Goal: Task Accomplishment & Management: Use online tool/utility

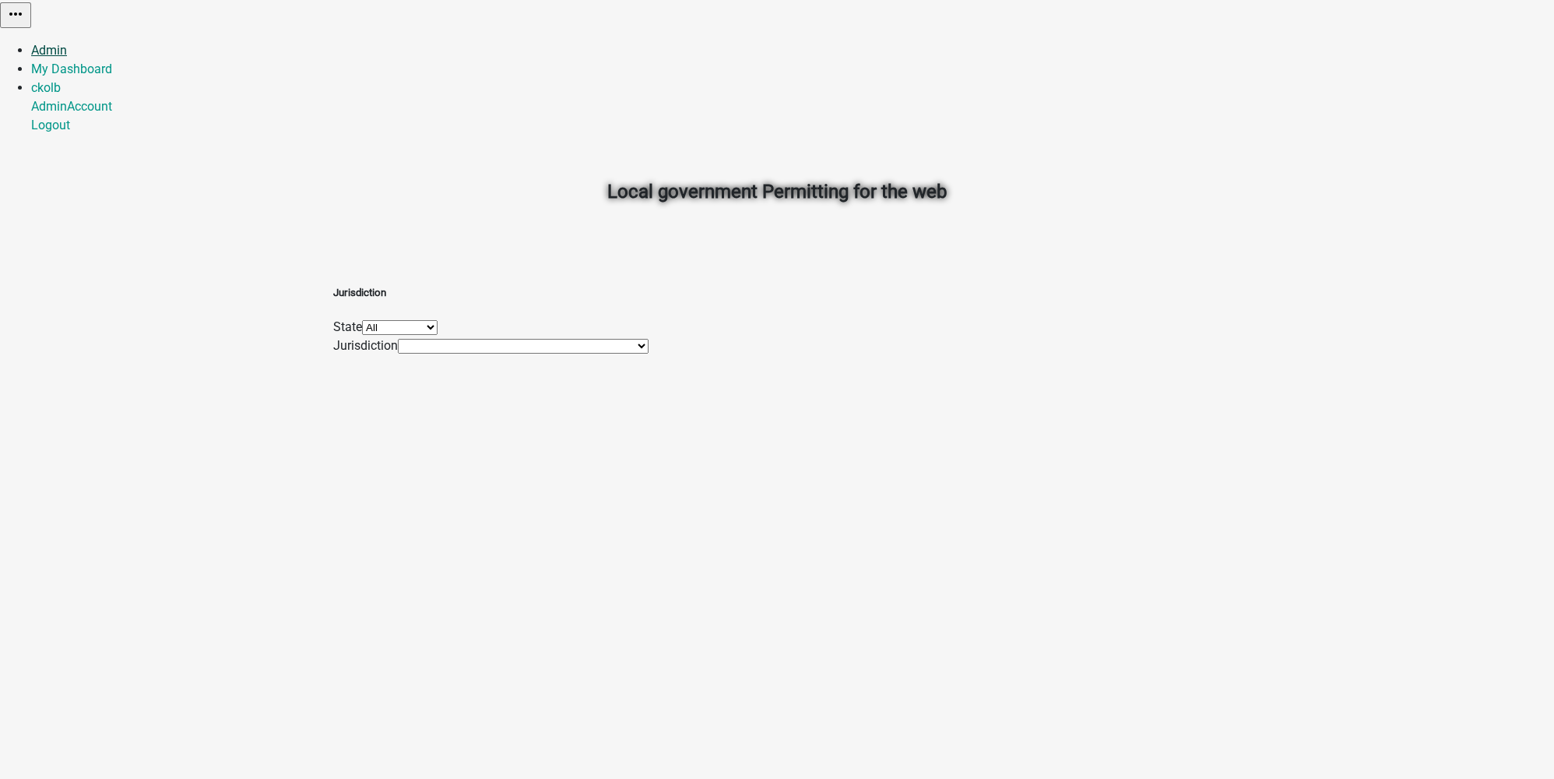
click at [67, 43] on link "Admin" at bounding box center [49, 50] width 36 height 15
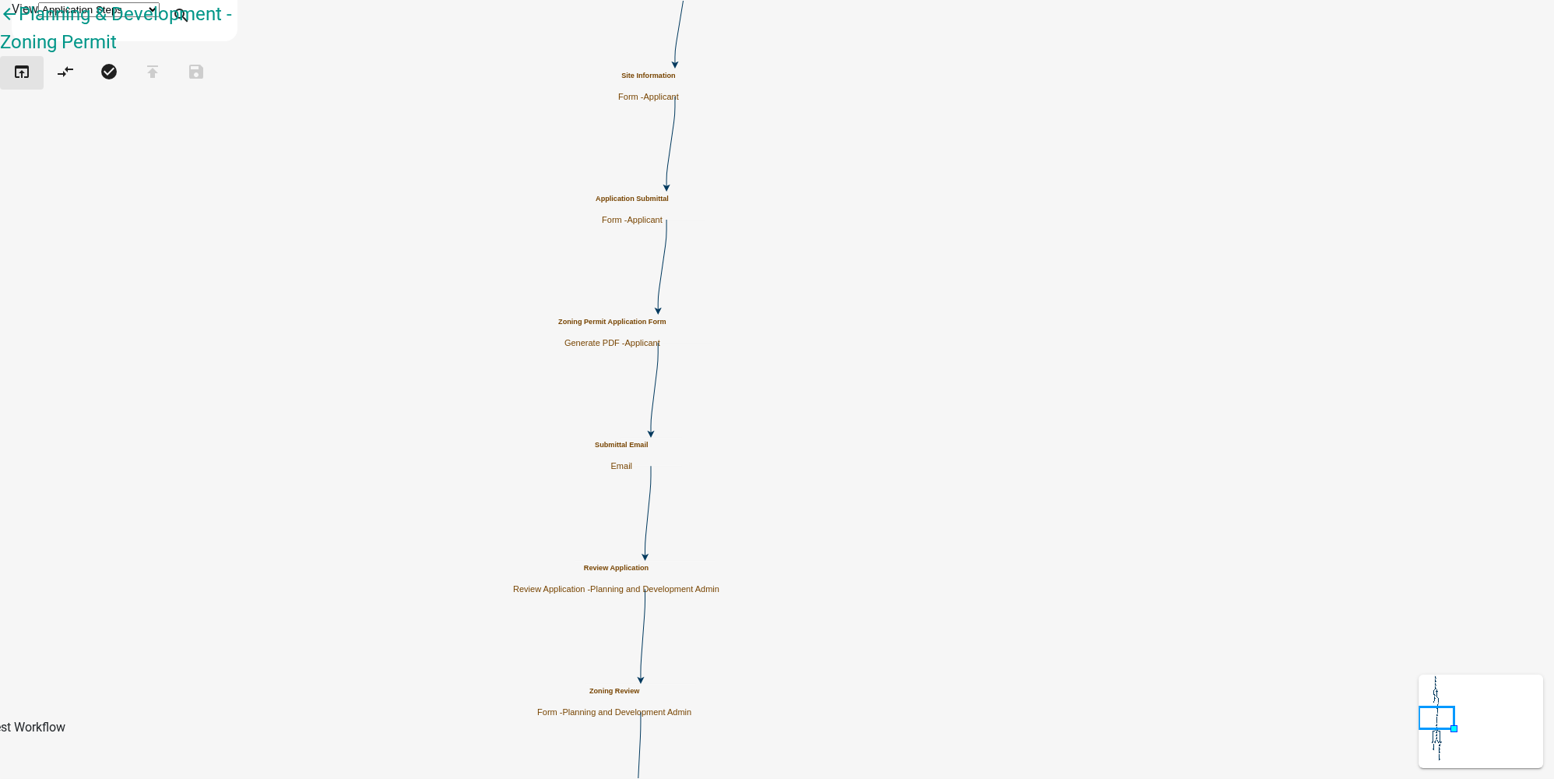
click at [31, 82] on icon "open_in_browser" at bounding box center [21, 73] width 19 height 22
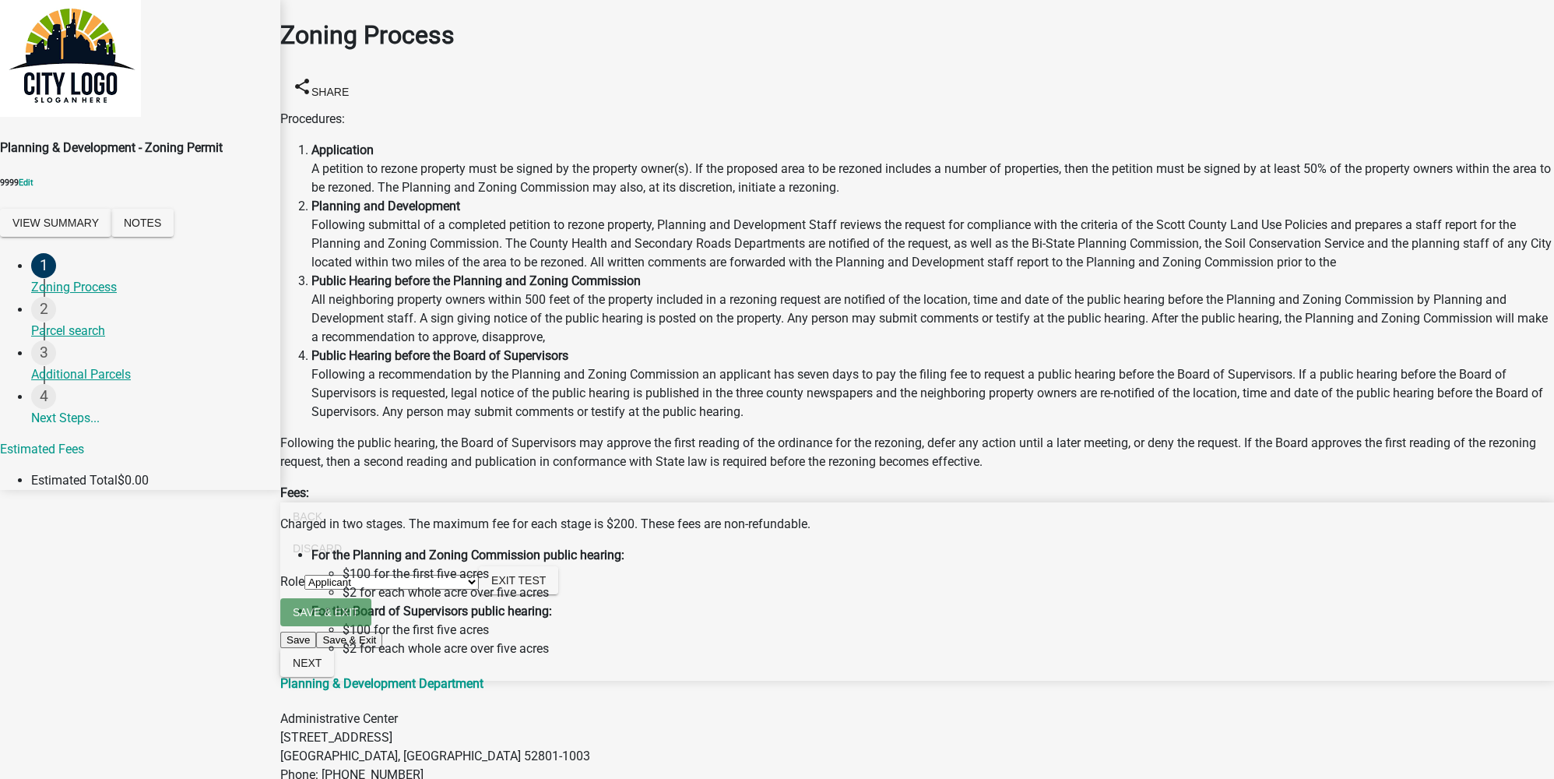
scroll to position [198, 0]
click at [334, 677] on button "Next" at bounding box center [307, 663] width 54 height 28
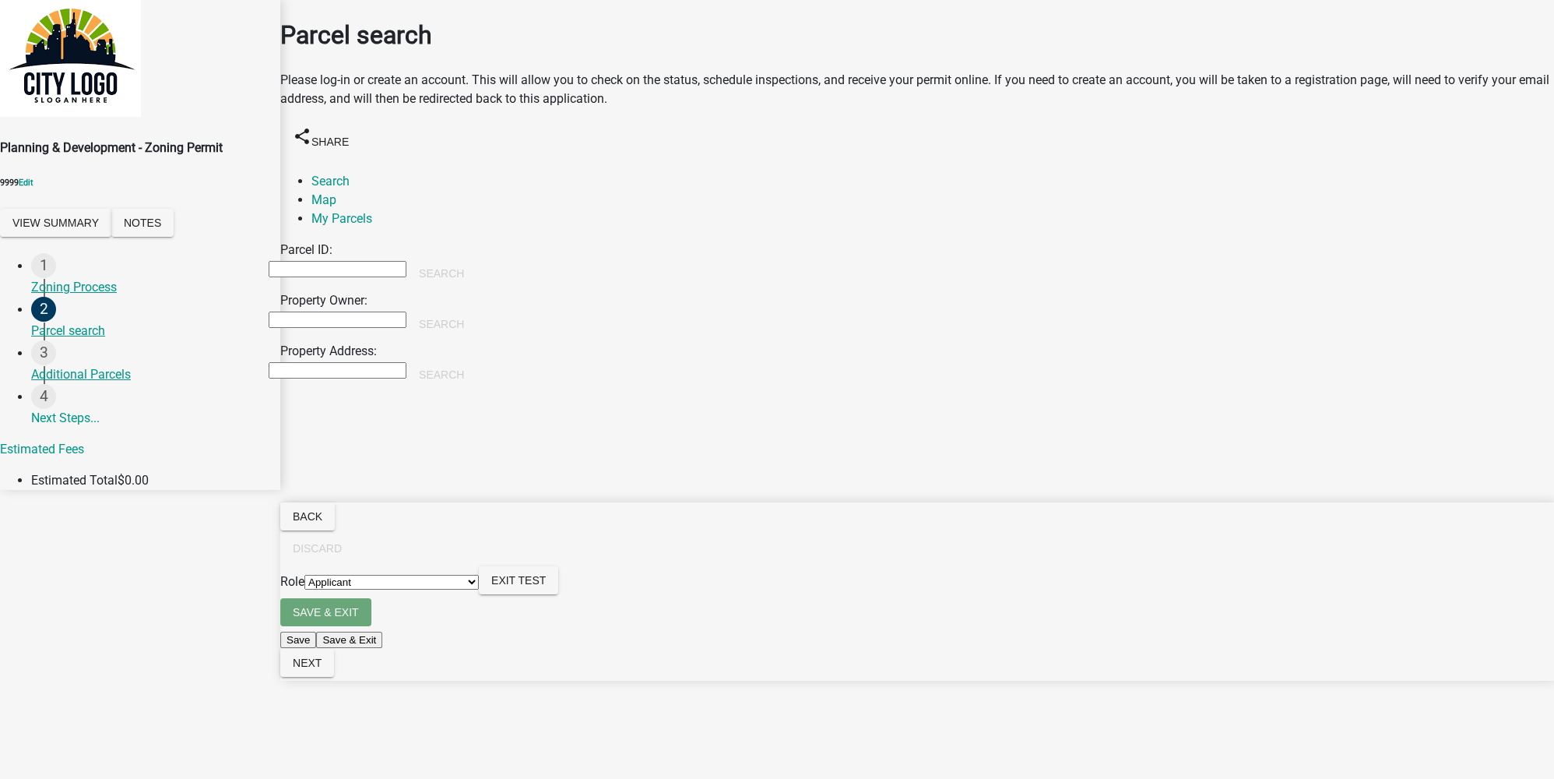
click at [340, 311] on input "Property Owner:" at bounding box center [338, 319] width 138 height 16
type input "colby"
click at [477, 310] on button "Search" at bounding box center [441, 324] width 70 height 28
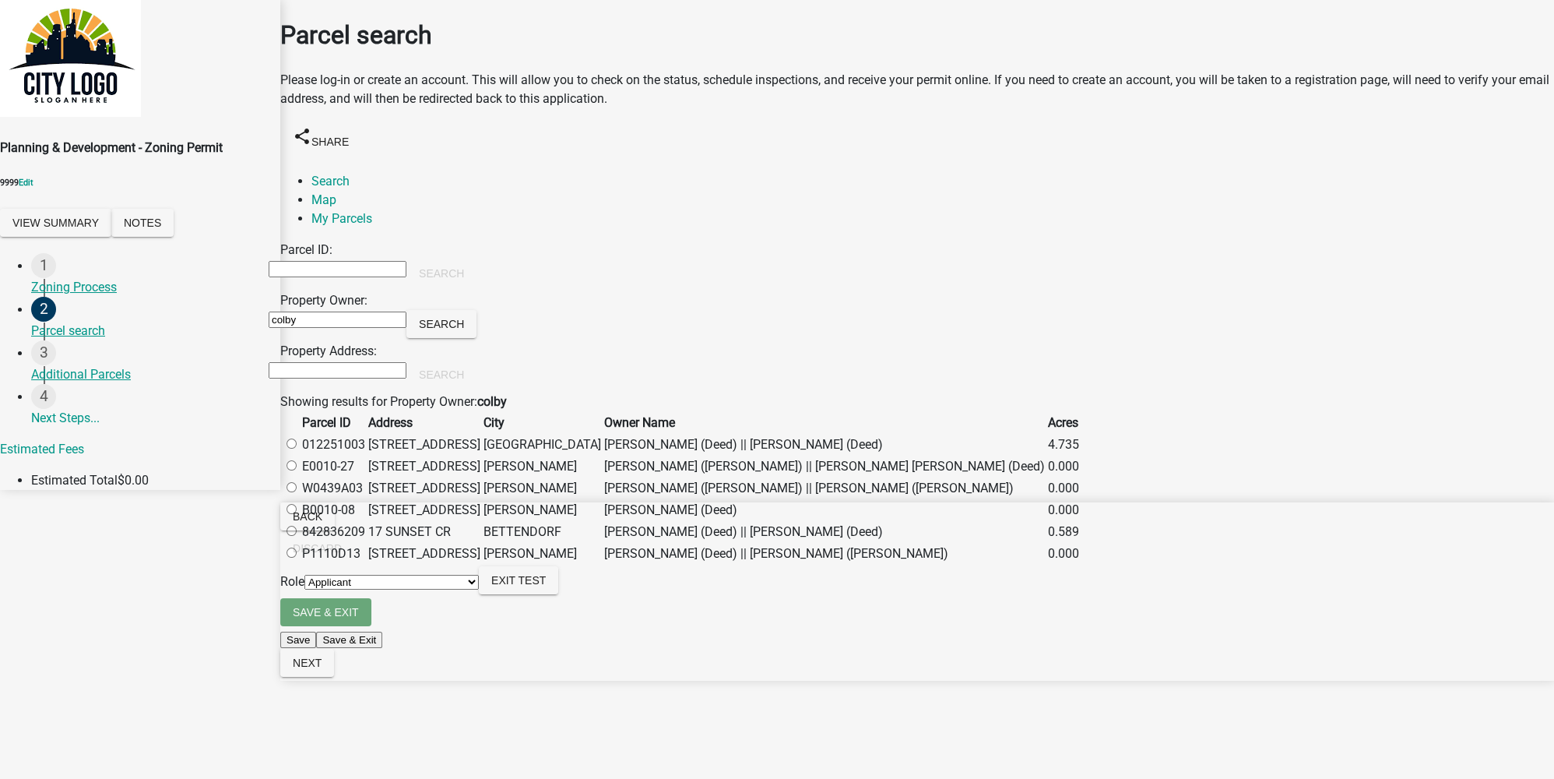
click at [299, 452] on label at bounding box center [299, 444] width 0 height 15
click at [297, 449] on input "radio" at bounding box center [292, 443] width 10 height 10
radio input "true"
click at [322, 669] on span "Next" at bounding box center [307, 662] width 29 height 12
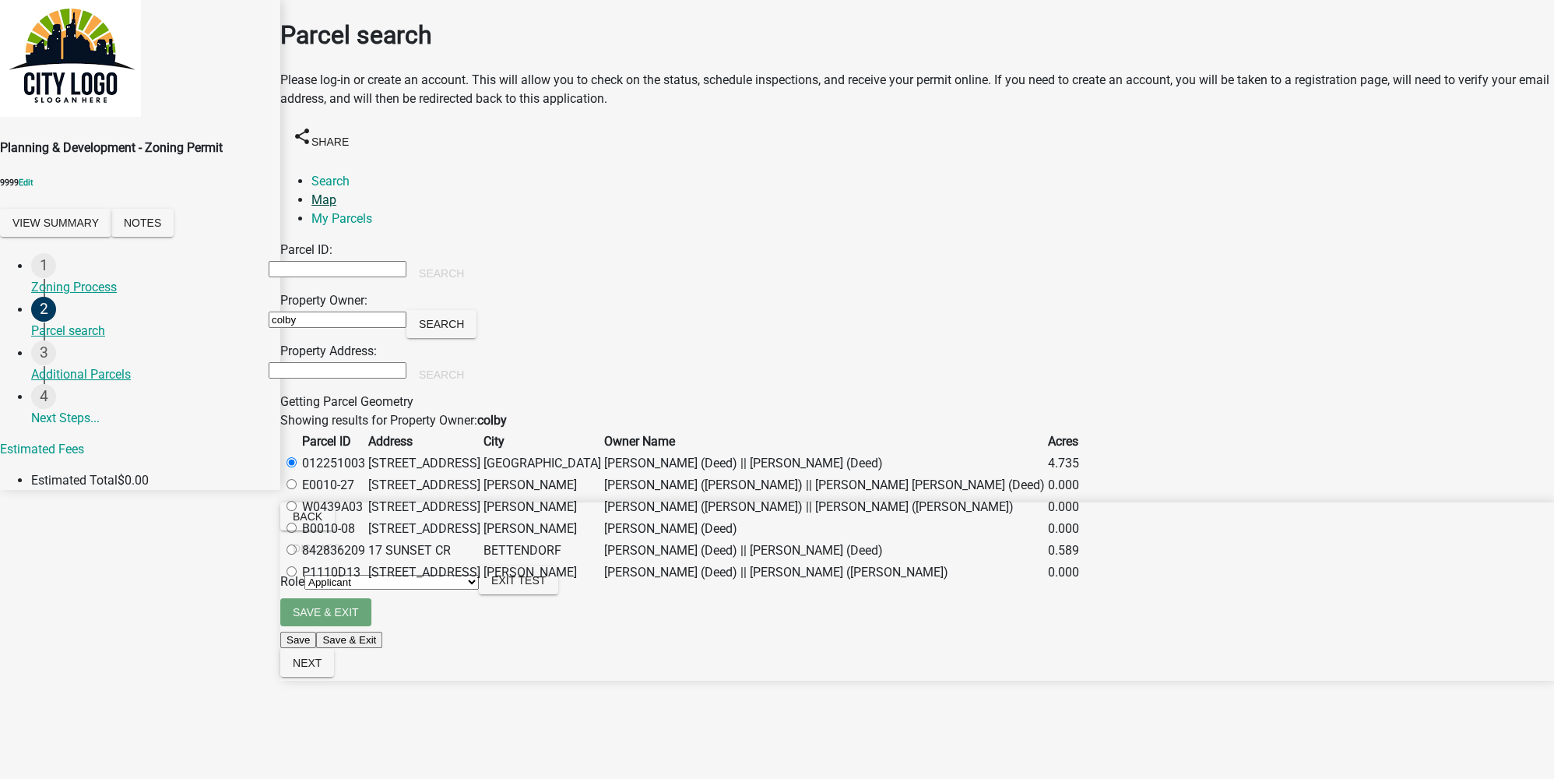
click at [336, 192] on link "Map" at bounding box center [323, 199] width 25 height 15
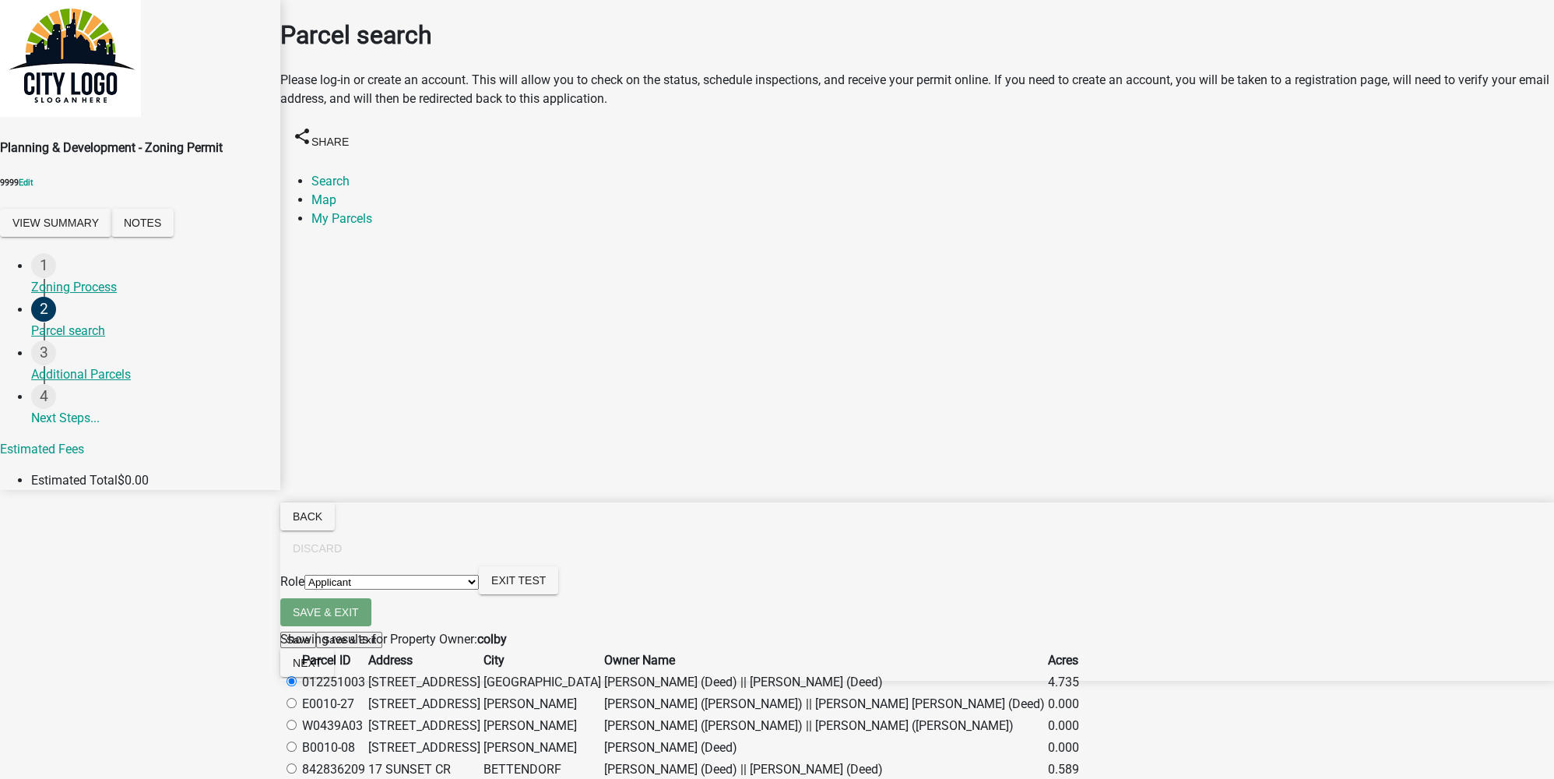
scroll to position [179, 0]
click at [322, 669] on span "Next" at bounding box center [307, 662] width 29 height 12
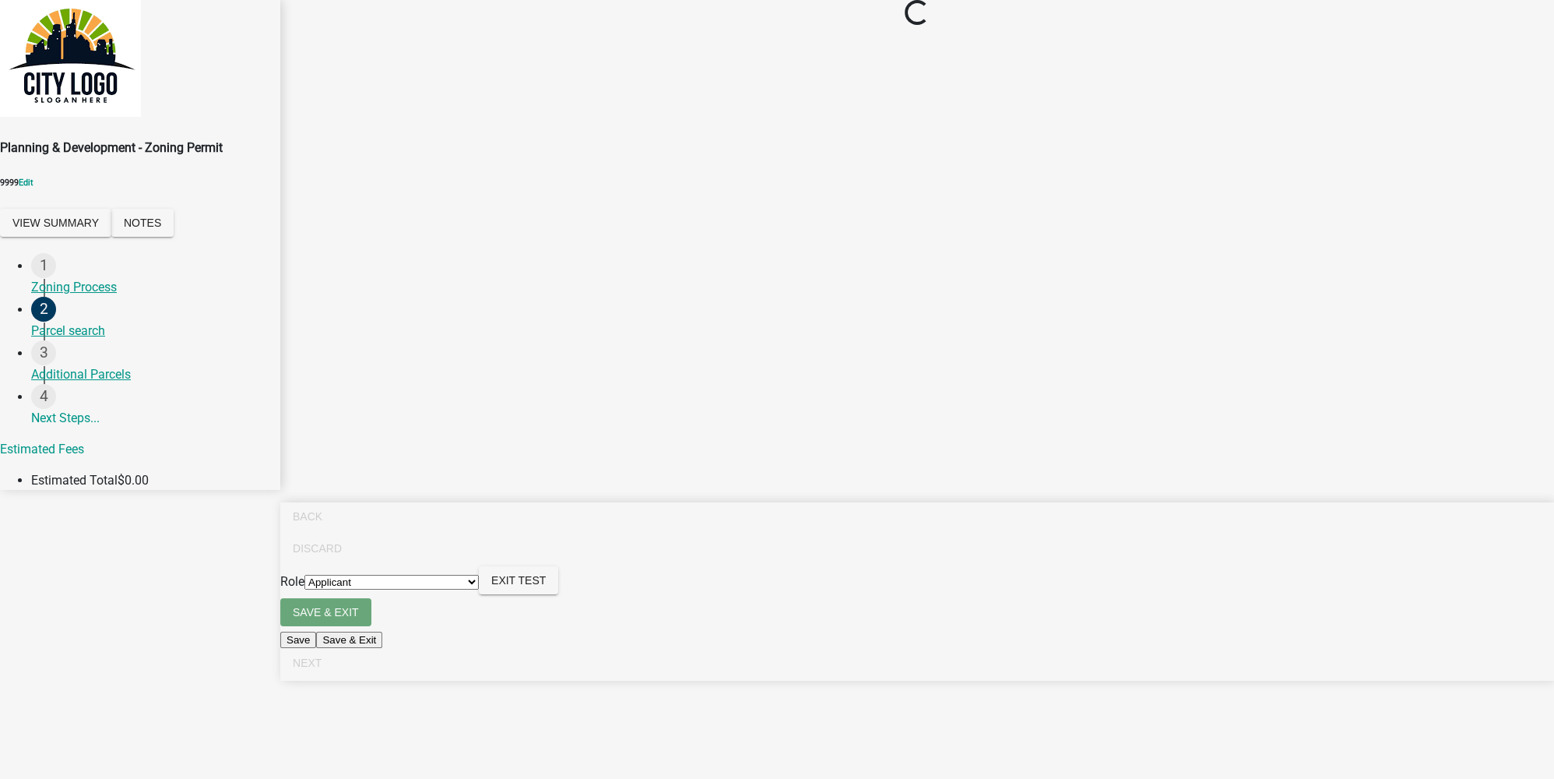
scroll to position [0, 0]
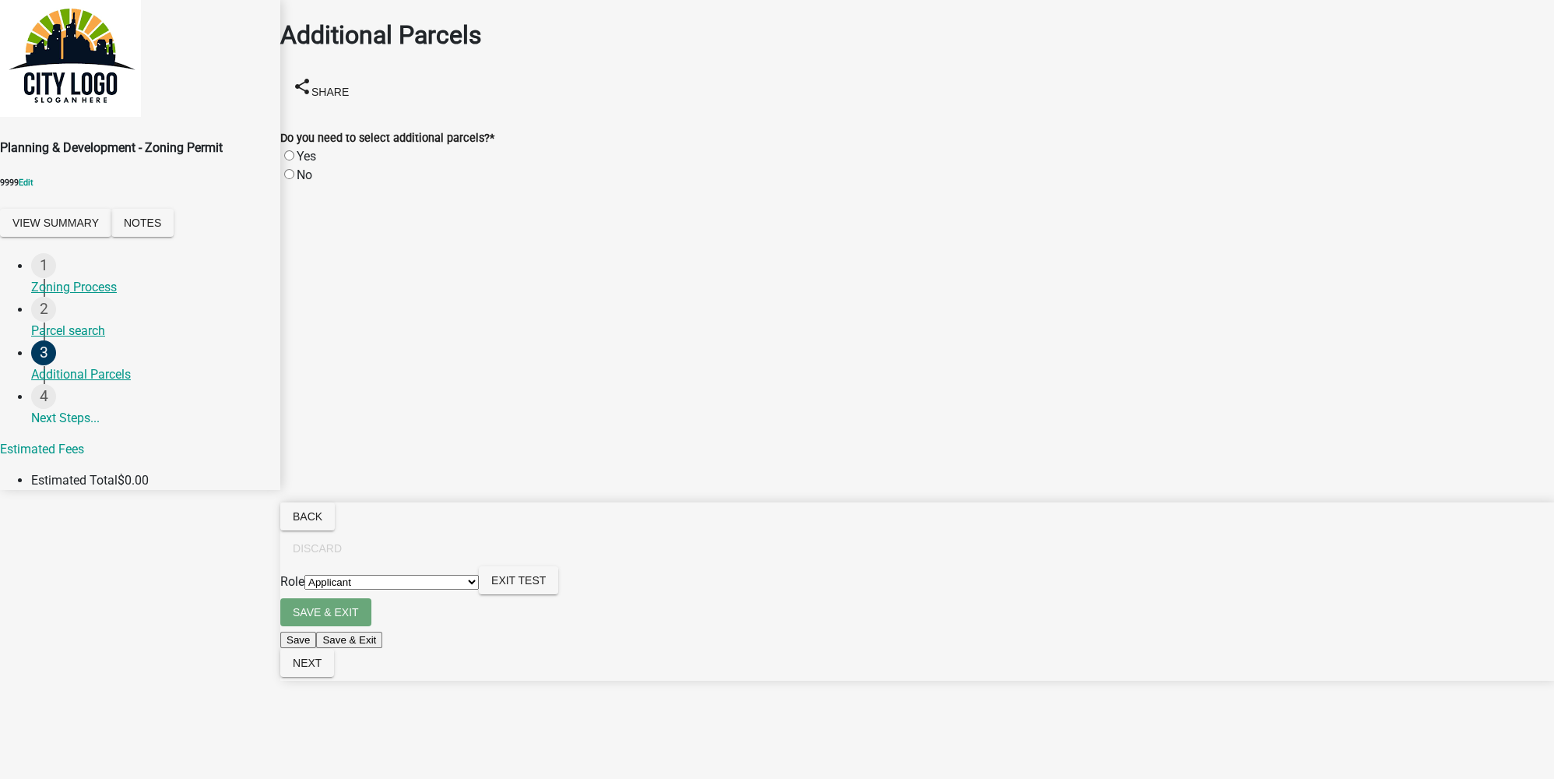
click at [1050, 357] on main "Additional Parcels share Share Do you need to select additional parcels? * Yes …" at bounding box center [917, 366] width 1274 height 732
click at [808, 258] on main "Additional Parcels share Share Do you need to select additional parcels? * Yes …" at bounding box center [917, 366] width 1274 height 732
click at [558, 594] on button "Exit Test" at bounding box center [518, 580] width 79 height 28
